Goal: Check status: Check status

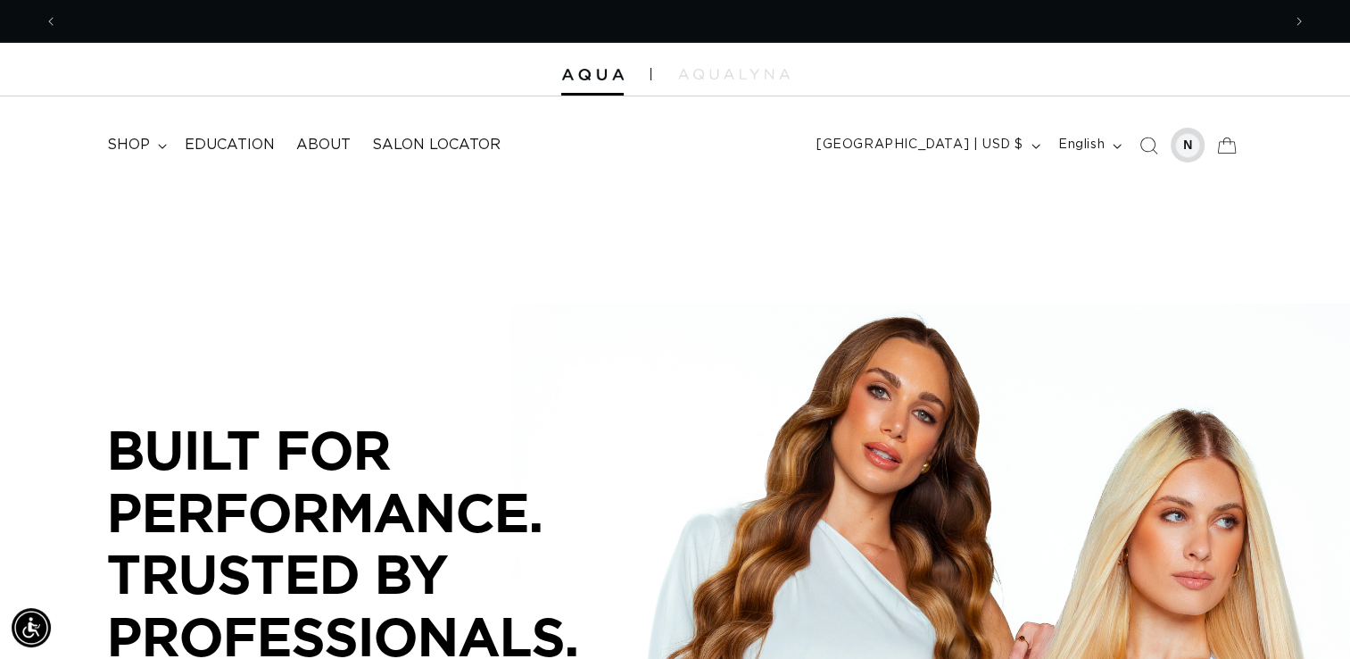
scroll to position [0, 1224]
click at [1187, 148] on div at bounding box center [1187, 145] width 25 height 25
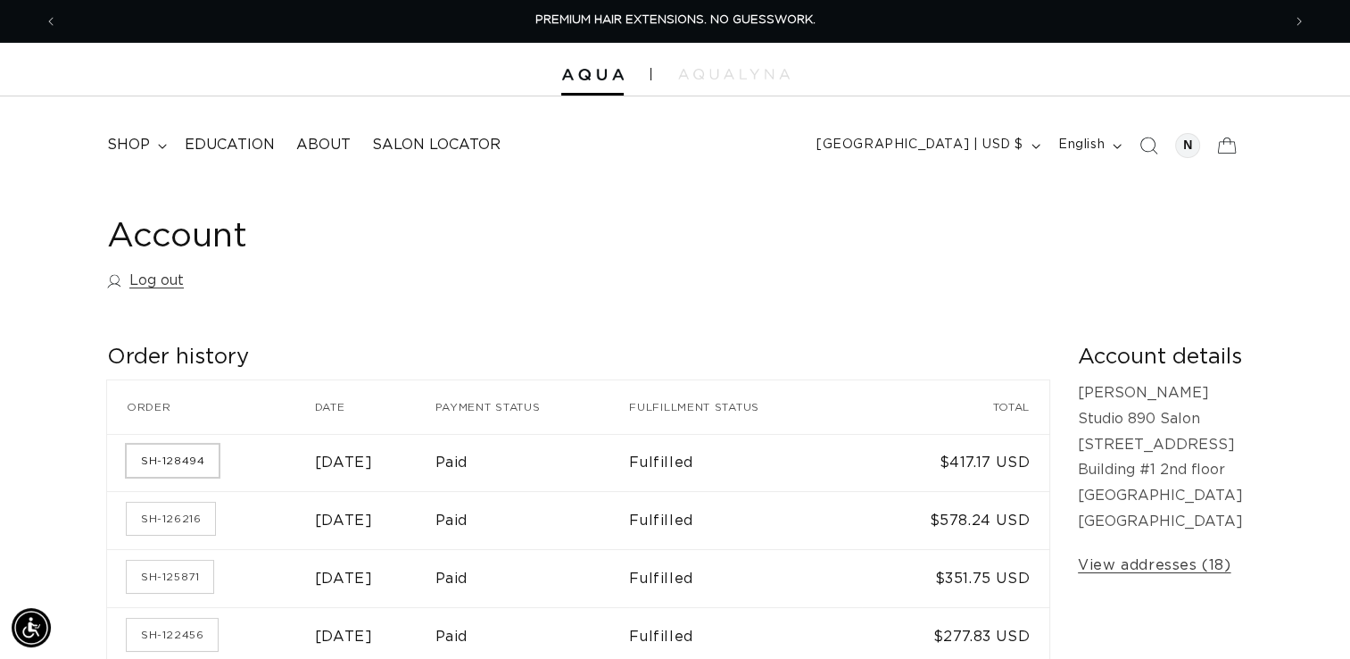
click at [154, 455] on link "SH-128494" at bounding box center [173, 460] width 92 height 32
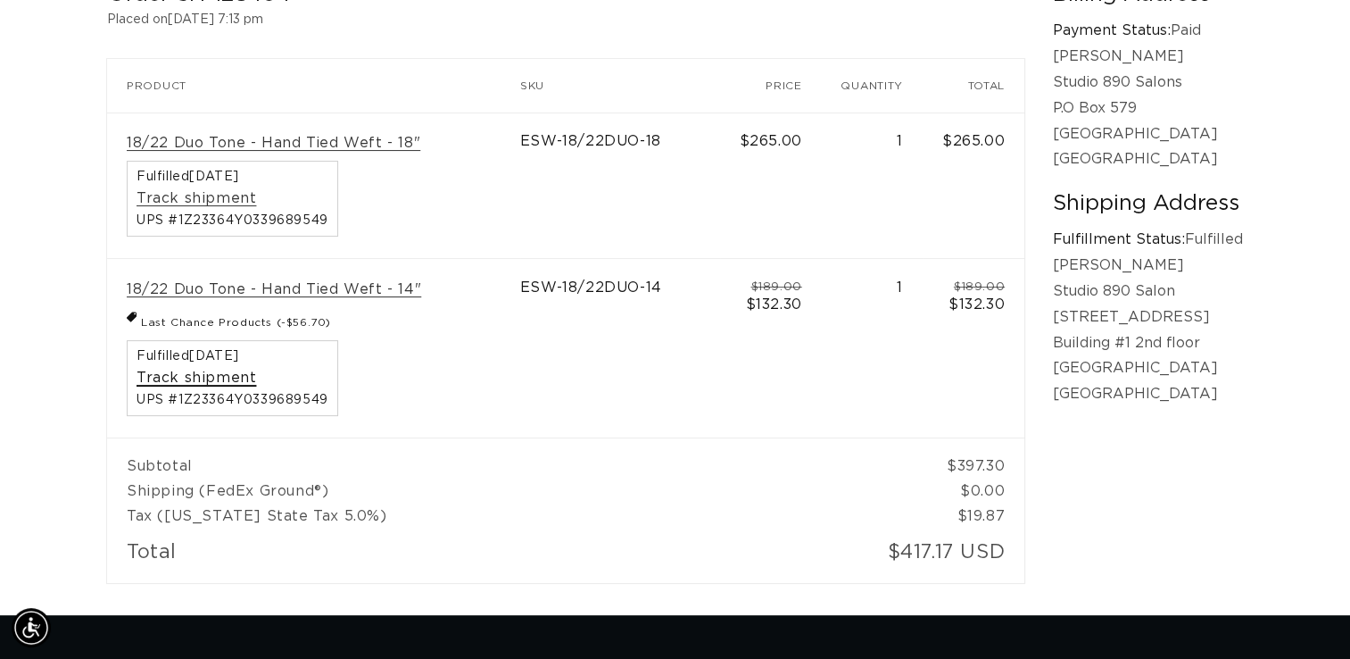
scroll to position [0, 1224]
click at [192, 379] on link "Track shipment" at bounding box center [197, 378] width 120 height 19
